Goal: Task Accomplishment & Management: Manage account settings

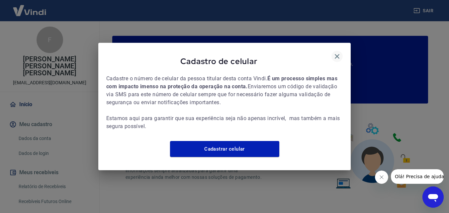
click at [334, 52] on icon "button" at bounding box center [337, 56] width 8 height 8
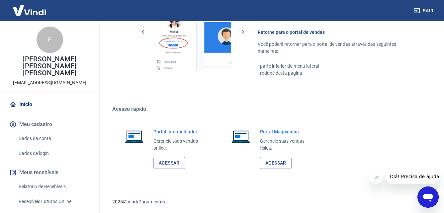
scroll to position [400, 0]
click at [174, 163] on link "Acessar" at bounding box center [169, 163] width 32 height 12
